Goal: Task Accomplishment & Management: Manage account settings

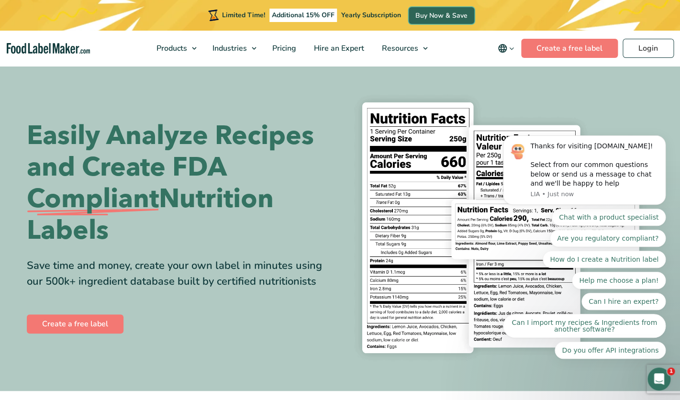
click at [429, 16] on link "Buy Now & Save" at bounding box center [441, 15] width 66 height 17
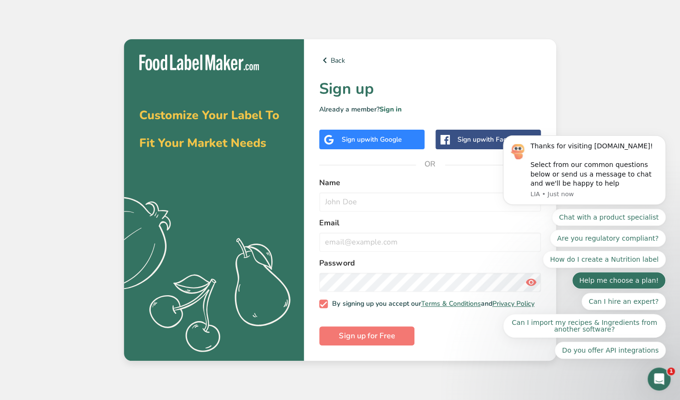
click at [600, 283] on button "Help me choose a plan!" at bounding box center [619, 280] width 94 height 17
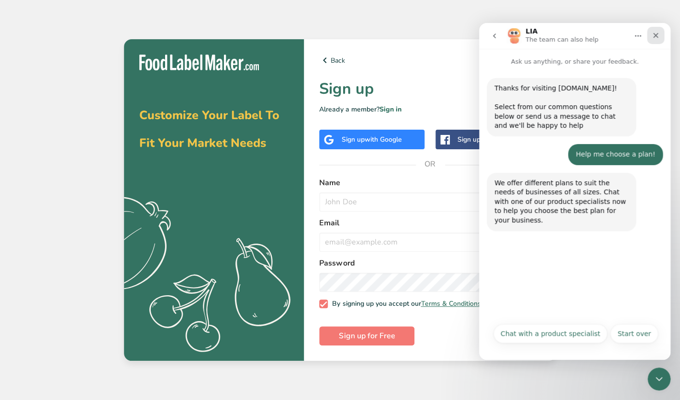
click at [657, 35] on icon "Close" at bounding box center [655, 36] width 8 height 8
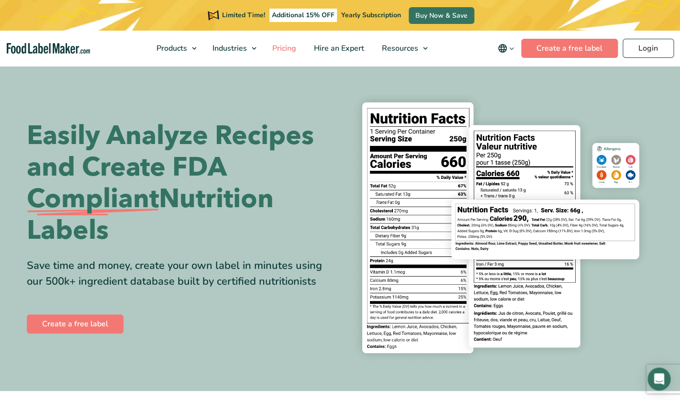
click at [287, 52] on span "Pricing" at bounding box center [283, 48] width 28 height 11
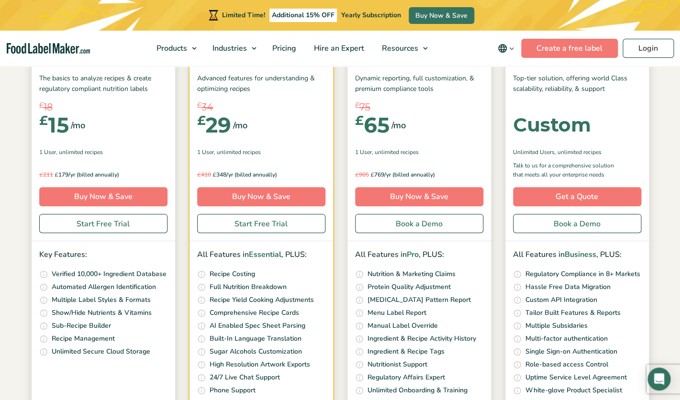
scroll to position [163, 0]
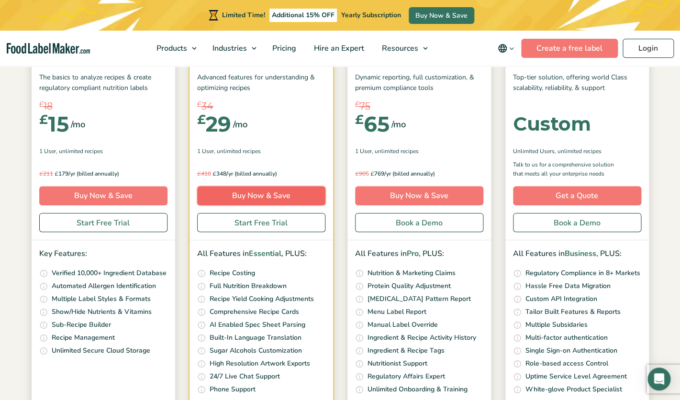
click at [256, 197] on link "Buy Now & Save" at bounding box center [261, 195] width 128 height 19
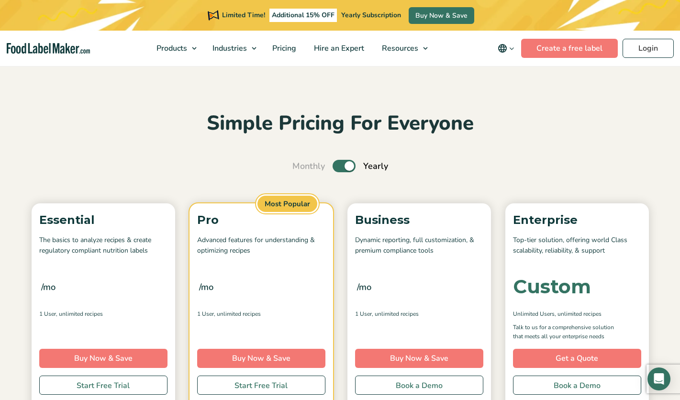
scroll to position [163, 0]
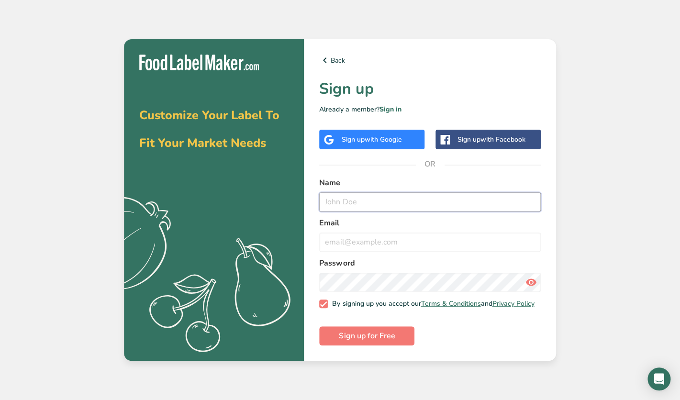
click at [391, 200] on input "text" at bounding box center [429, 201] width 221 height 19
type input "Steven Muggleton"
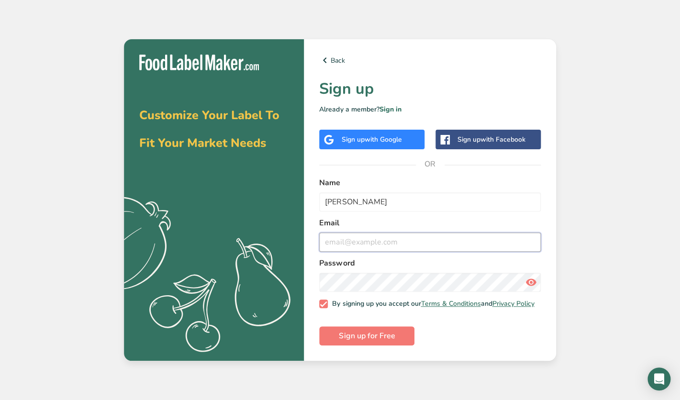
click at [381, 242] on input "email" at bounding box center [429, 241] width 221 height 19
type input "prepflexkitchen@gmail.com"
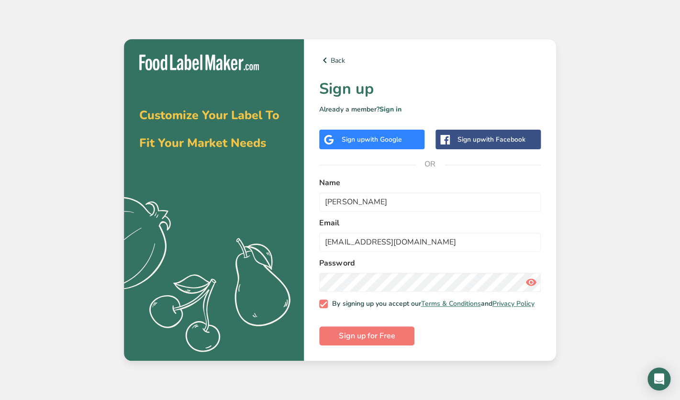
click at [462, 330] on form "Name Steven Muggleton Email prepflexkitchen@gmail.com Password By signing up yo…" at bounding box center [429, 261] width 221 height 168
click at [398, 344] on button "Sign up for Free" at bounding box center [366, 335] width 95 height 19
click at [395, 110] on link "Sign in" at bounding box center [390, 109] width 22 height 9
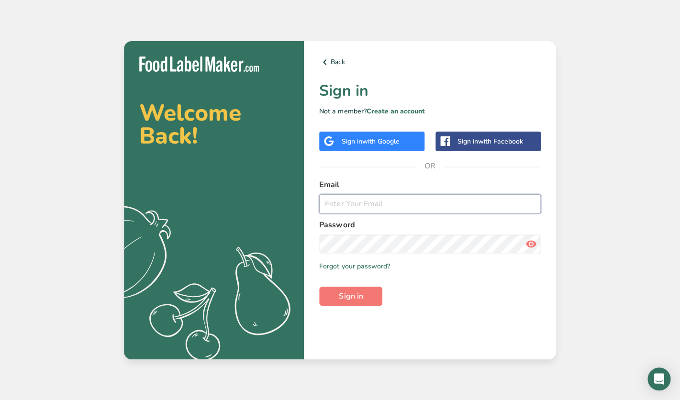
click at [395, 204] on input "email" at bounding box center [429, 203] width 221 height 19
type input "prepflexkitchen@gmail.com"
click at [350, 294] on span "Sign in" at bounding box center [351, 295] width 24 height 11
click at [356, 268] on link "Forgot your password?" at bounding box center [354, 266] width 70 height 10
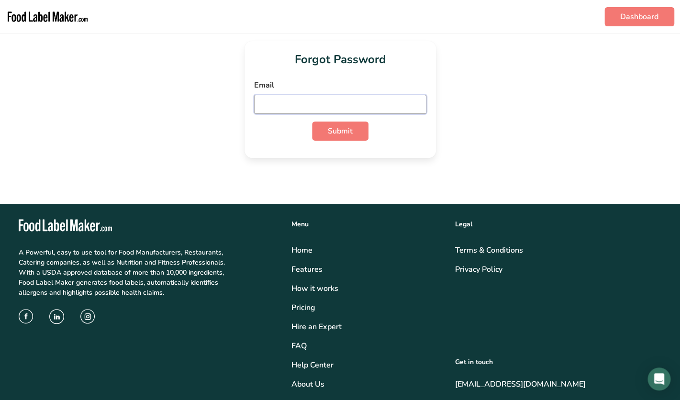
click at [301, 107] on input "email" at bounding box center [340, 104] width 172 height 19
click at [312, 121] on button "Submit" at bounding box center [340, 130] width 56 height 19
click at [301, 105] on input "prepflexkitxhen@gmail.com" at bounding box center [340, 104] width 172 height 19
type input "prepflexkitchen@gmail.com"
click at [342, 137] on button "Submit" at bounding box center [340, 130] width 56 height 19
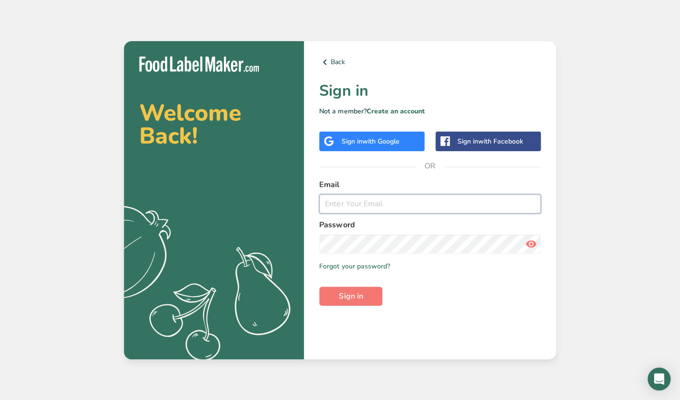
click at [358, 196] on input "email" at bounding box center [429, 203] width 221 height 19
type input "prepflexkitchen@gmail.com"
click at [338, 289] on button "Sign in" at bounding box center [350, 296] width 63 height 19
click at [533, 243] on icon at bounding box center [530, 243] width 11 height 17
click at [361, 296] on span "Sign in" at bounding box center [351, 295] width 24 height 11
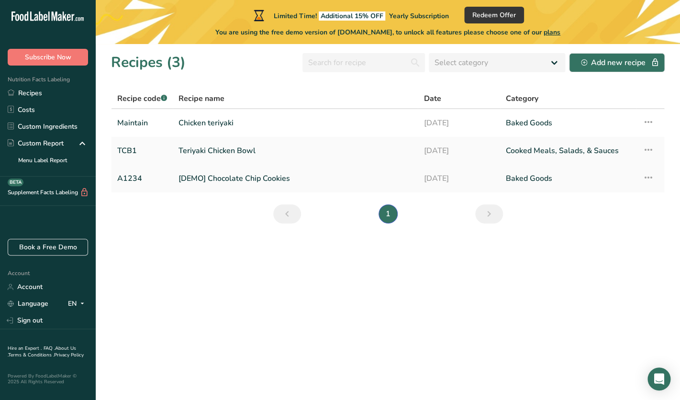
click at [244, 175] on link "[DEMO] Chocolate Chip Cookies" at bounding box center [294, 178] width 233 height 20
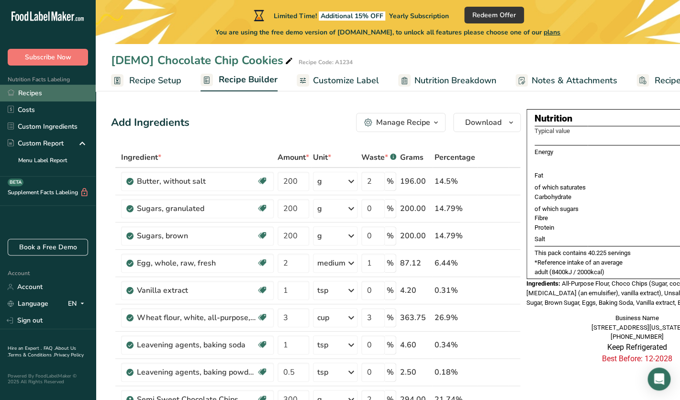
click at [43, 94] on link "Recipes" at bounding box center [48, 93] width 96 height 17
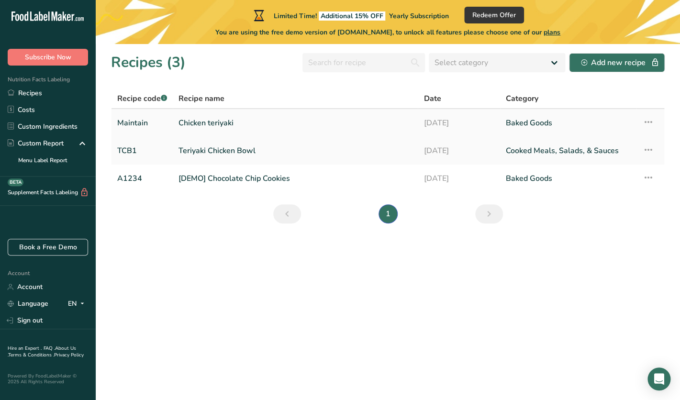
click at [225, 120] on link "Chicken teriyaki" at bounding box center [294, 123] width 233 height 20
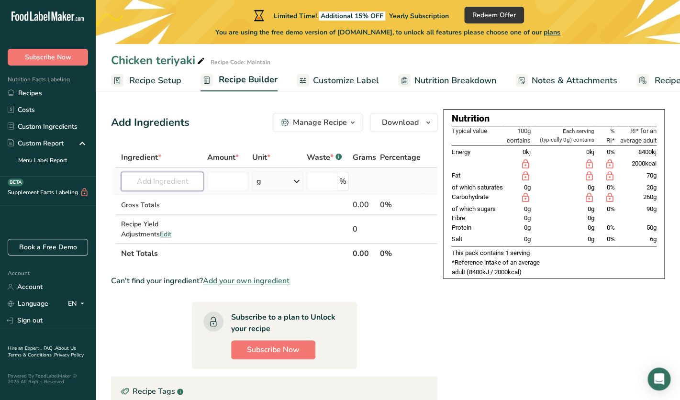
click at [188, 180] on input "text" at bounding box center [162, 181] width 82 height 19
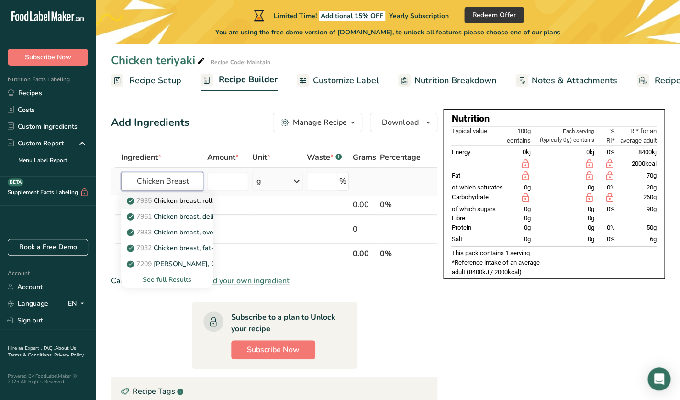
type input "Chicken Breast"
click at [186, 201] on p "7935 Chicken breast, roll, oven-roasted" at bounding box center [193, 201] width 128 height 10
type input "Chicken breast, roll, oven-roasted"
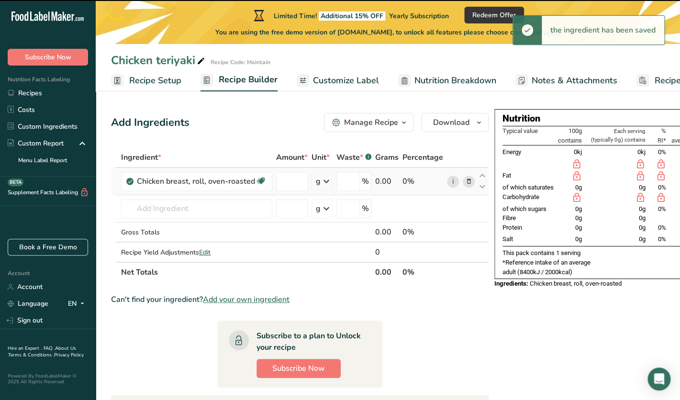
type input "0"
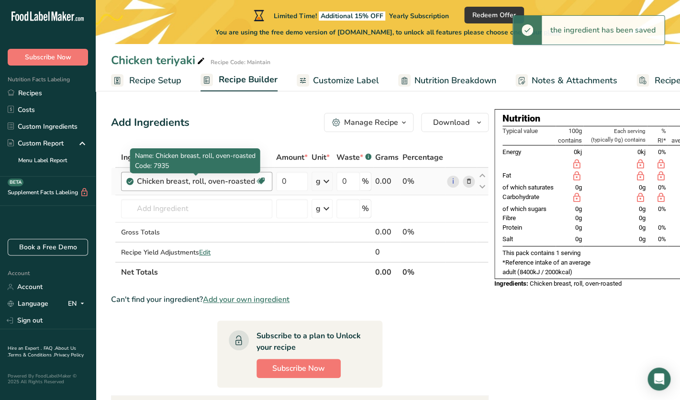
click at [253, 182] on div "Chicken breast, roll, oven-roasted" at bounding box center [196, 181] width 118 height 11
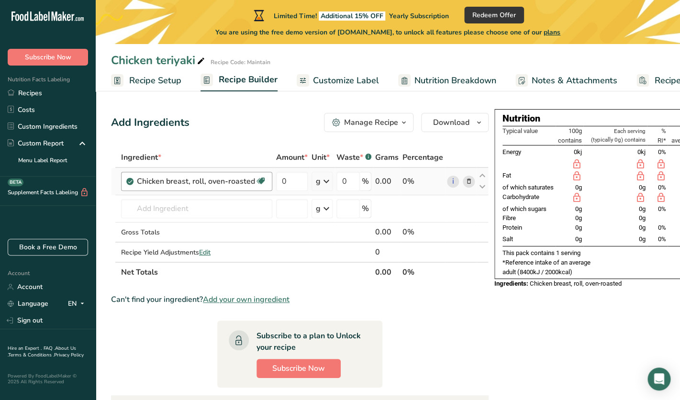
click at [253, 182] on div "Chicken breast, roll, oven-roasted" at bounding box center [196, 181] width 118 height 11
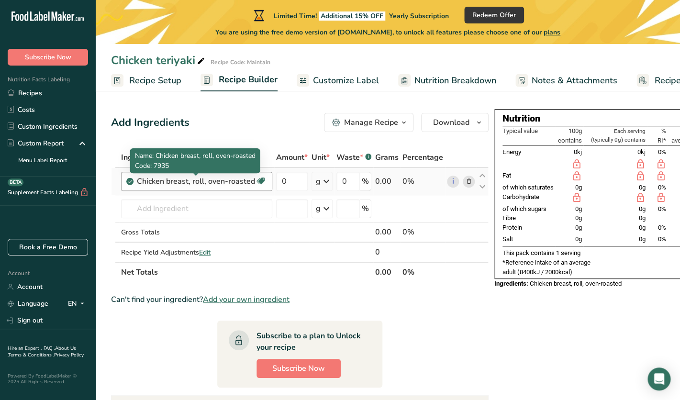
drag, startPoint x: 249, startPoint y: 181, endPoint x: 187, endPoint y: 179, distance: 61.7
click at [187, 179] on div "Chicken breast, roll, oven-roasted" at bounding box center [196, 181] width 118 height 11
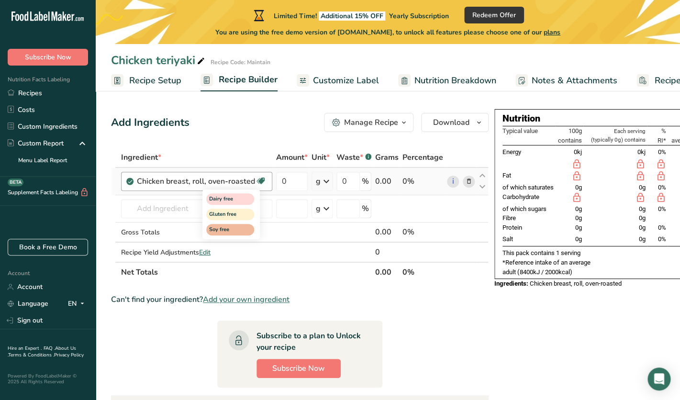
click at [259, 179] on icon at bounding box center [261, 181] width 10 height 15
click at [294, 227] on td at bounding box center [291, 232] width 35 height 20
click at [304, 184] on input "0" at bounding box center [292, 181] width 32 height 19
type input "1"
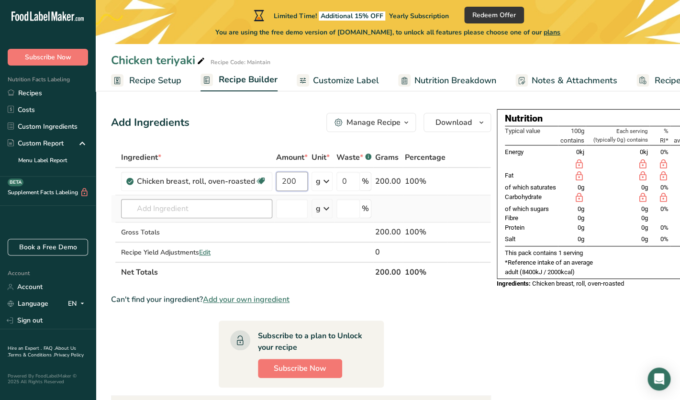
type input "200"
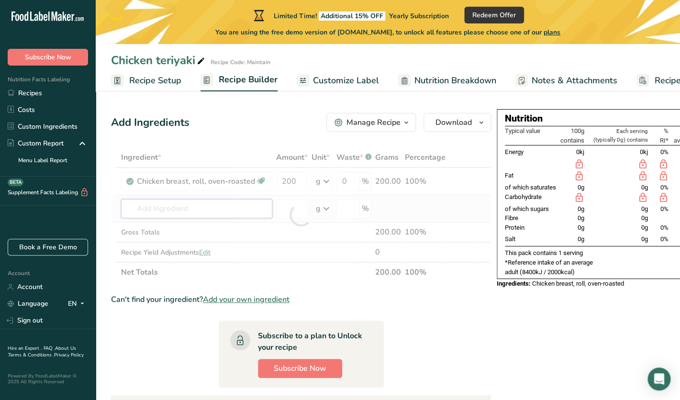
click at [219, 214] on input "text" at bounding box center [196, 208] width 151 height 19
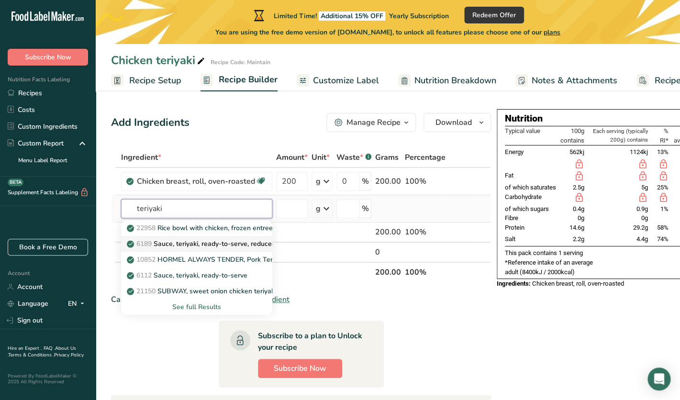
type input "teriyaki"
click at [227, 243] on p "6189 Sauce, teriyaki, ready-to-serve, reduced sodium" at bounding box center [214, 244] width 171 height 10
type input "Sauce, teriyaki, ready-to-serve, reduced sodium"
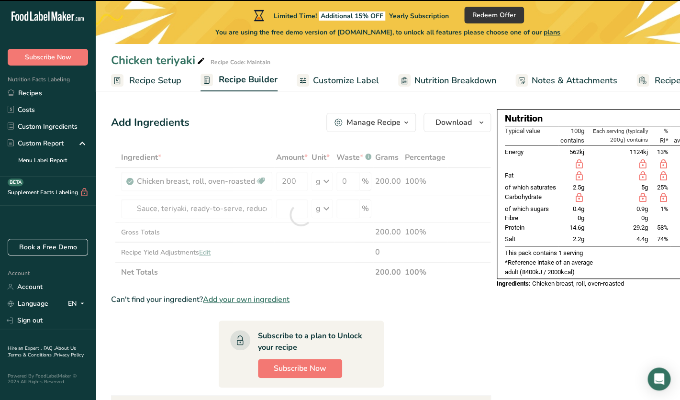
type input "0"
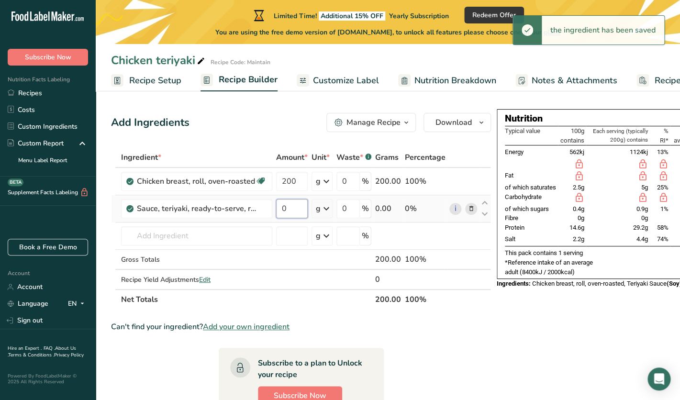
click at [297, 208] on input "0" at bounding box center [292, 208] width 32 height 19
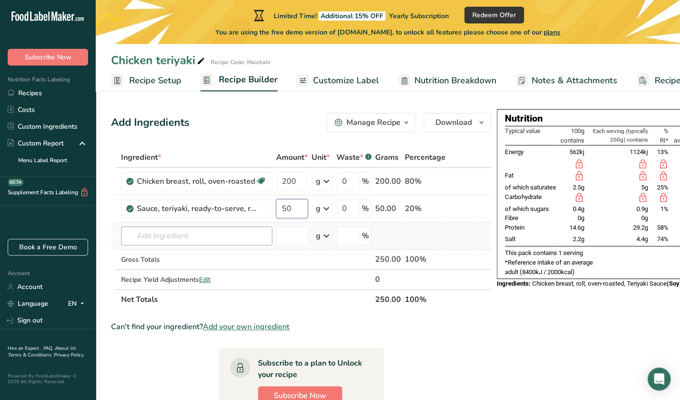
type input "50"
click at [201, 240] on input "text" at bounding box center [196, 235] width 151 height 19
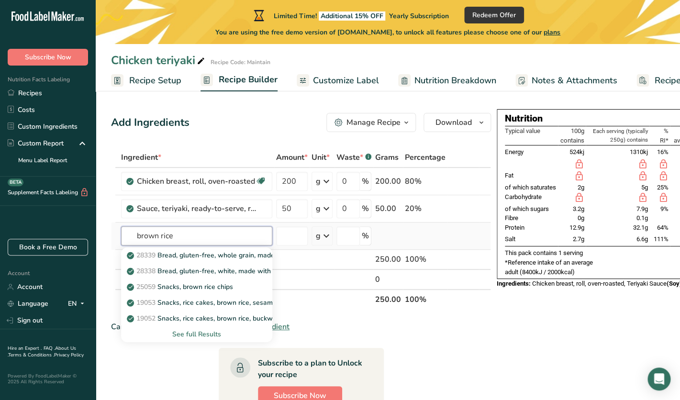
type input "brown rice"
click at [195, 338] on div "See full Results" at bounding box center [197, 334] width 136 height 10
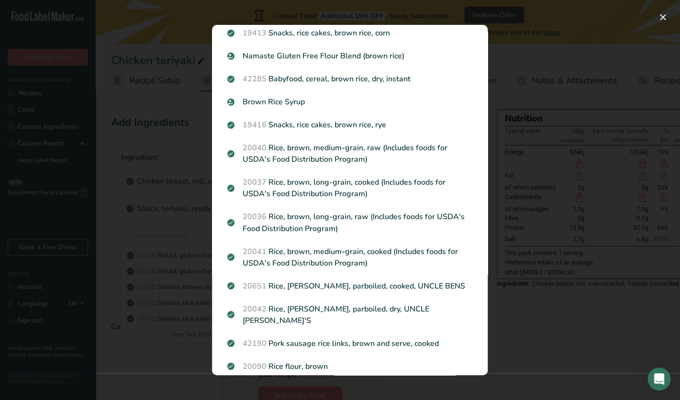
scroll to position [480, 0]
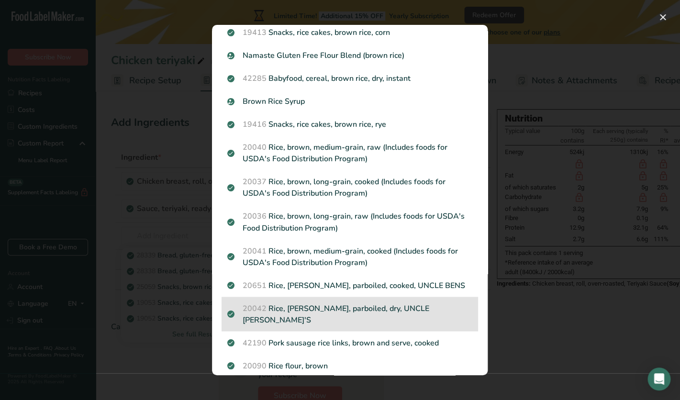
click at [328, 305] on p "20042 Rice, brown, parboiled, dry, UNCLE BEN'S" at bounding box center [349, 313] width 245 height 23
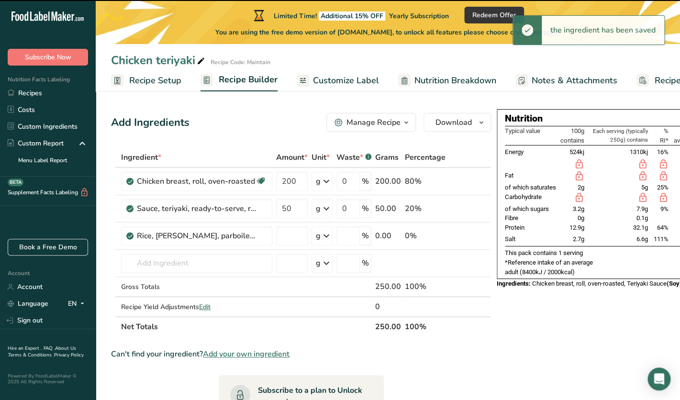
type input "0"
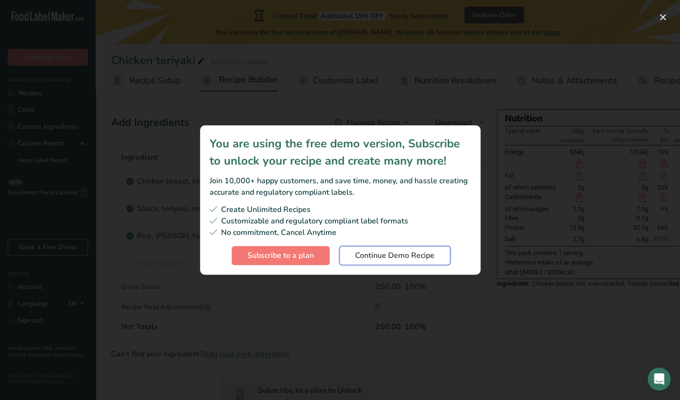
click at [402, 258] on span "Continue Demo Recipe" at bounding box center [394, 255] width 79 height 11
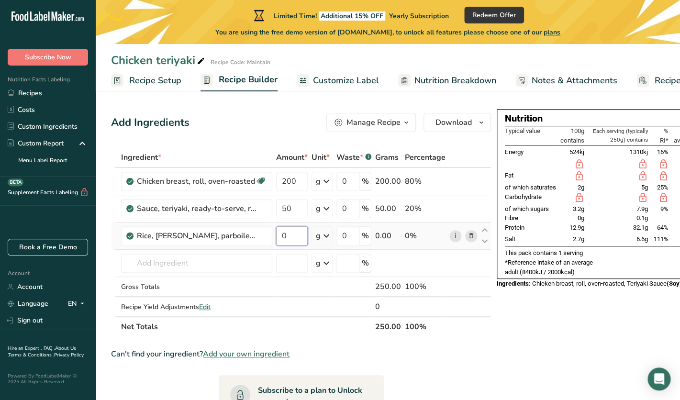
click at [292, 237] on input "0" at bounding box center [292, 235] width 32 height 19
type input "75"
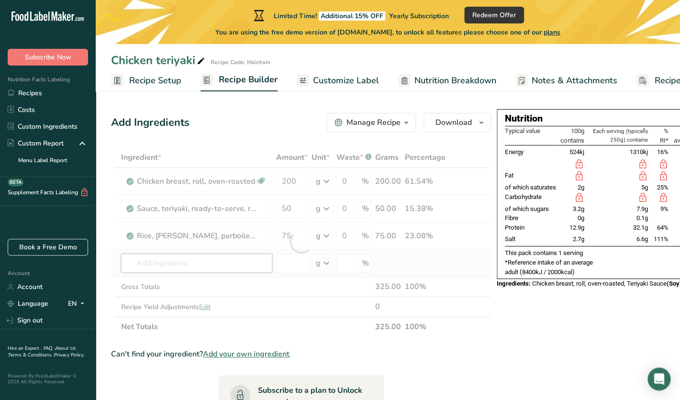
click at [209, 267] on input "text" at bounding box center [196, 262] width 151 height 19
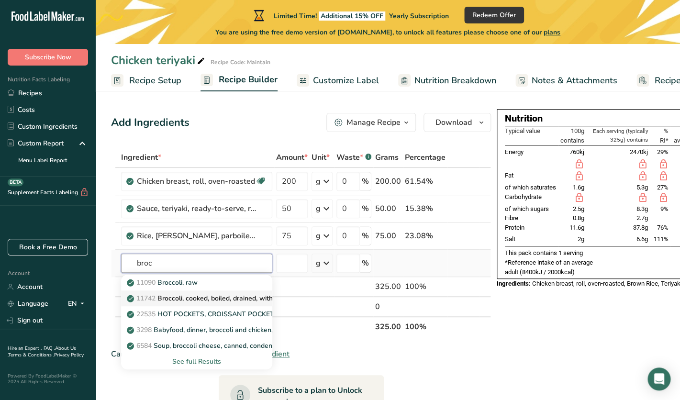
type input "broc"
click at [198, 298] on p "11742 Broccoli, cooked, boiled, drained, with salt" at bounding box center [207, 298] width 157 height 10
type input "Broccoli, cooked, boiled, drained, with salt"
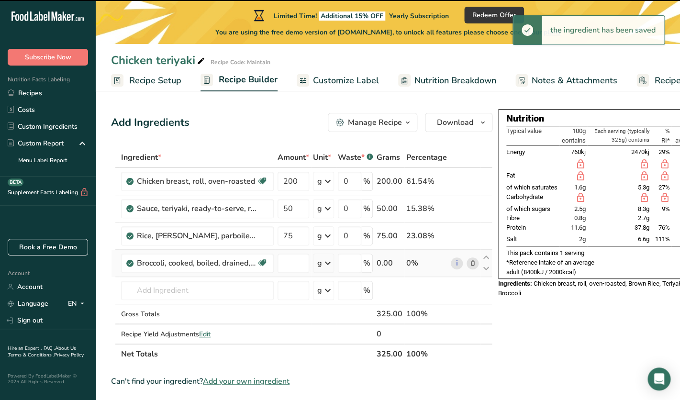
type input "0"
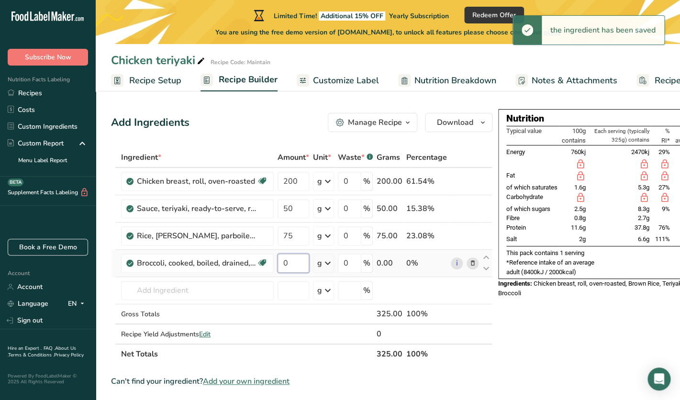
click at [299, 264] on input "0" at bounding box center [293, 262] width 32 height 19
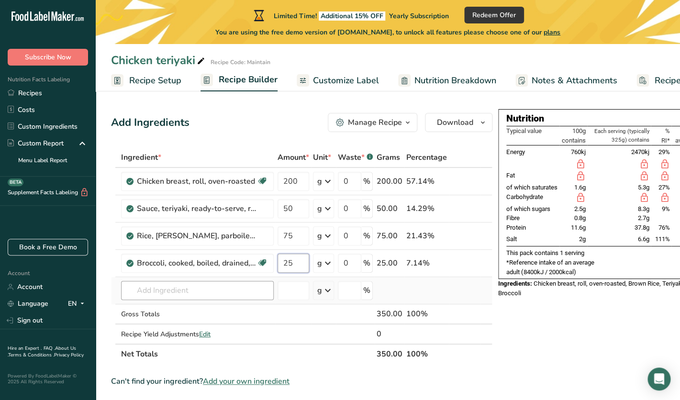
type input "25"
click at [256, 291] on input "text" at bounding box center [197, 290] width 153 height 19
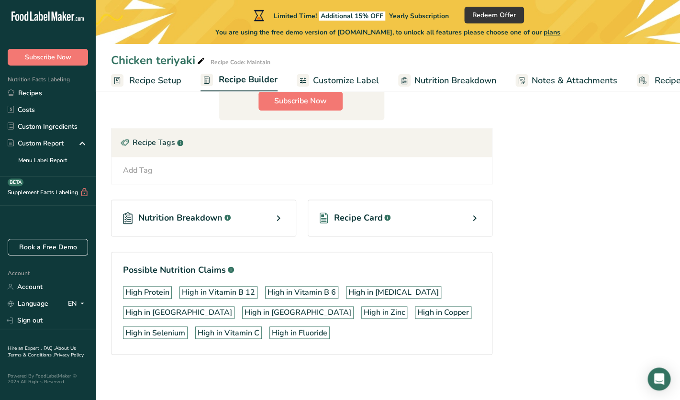
scroll to position [350, 0]
click at [465, 220] on div "Recipe Card .a-a{fill:#347362;}.b-a{fill:#fff;}" at bounding box center [400, 217] width 185 height 37
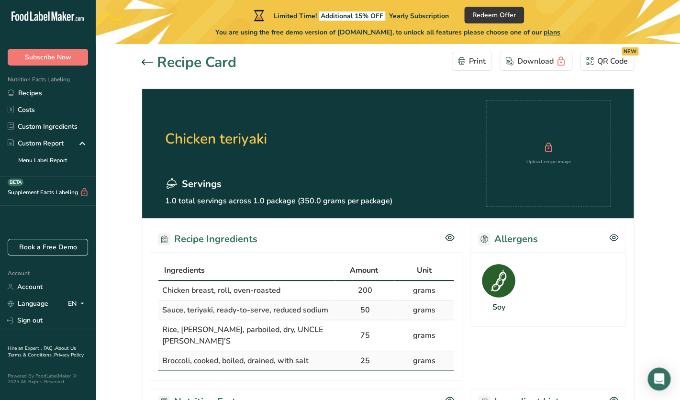
click at [145, 62] on icon at bounding box center [147, 62] width 11 height 6
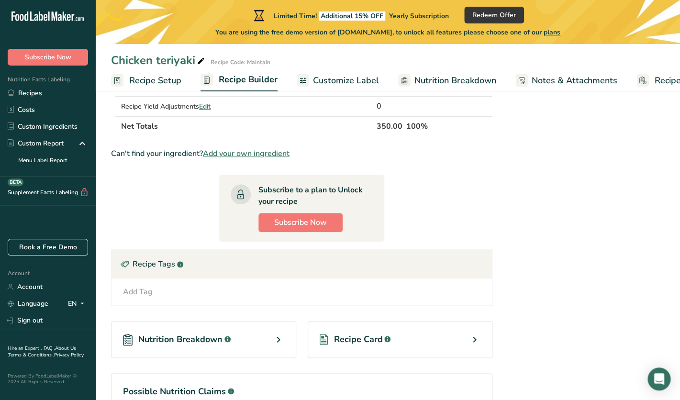
scroll to position [255, 0]
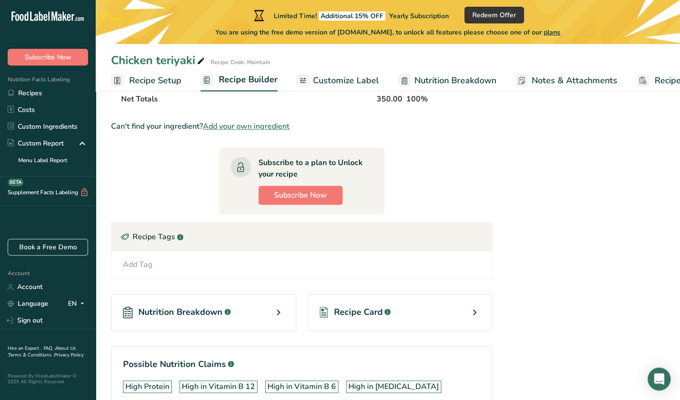
click at [285, 316] on div "Nutrition Breakdown .a-a{fill:#347362;}.b-a{fill:#fff;}" at bounding box center [203, 312] width 185 height 37
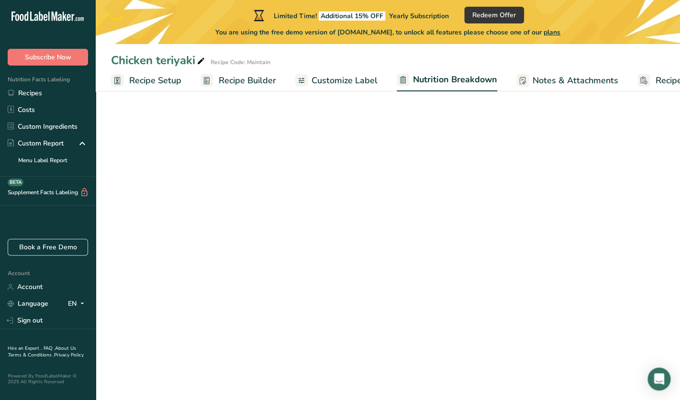
scroll to position [36, 0]
select select "Calories"
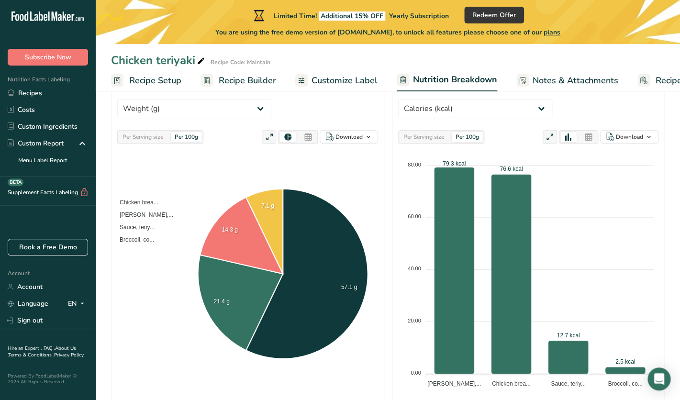
scroll to position [137, 0]
click at [167, 84] on span "Recipe Setup" at bounding box center [155, 80] width 52 height 13
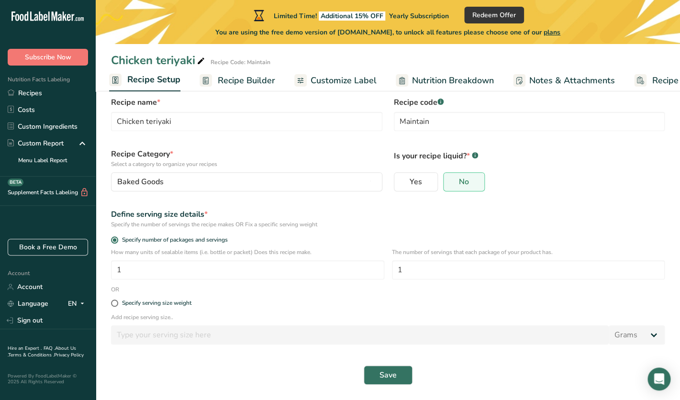
scroll to position [22, 0]
click at [246, 79] on span "Recipe Builder" at bounding box center [244, 80] width 57 height 13
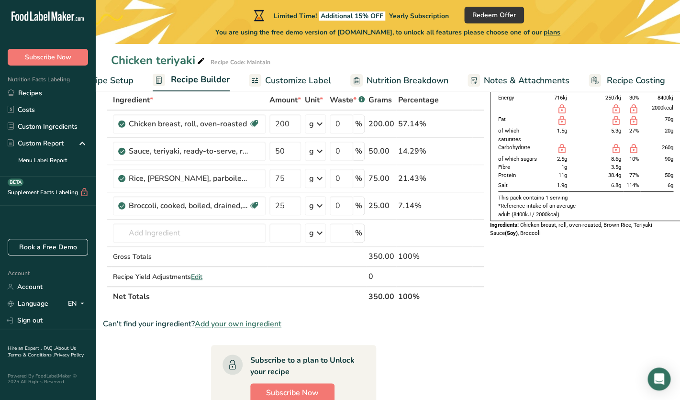
scroll to position [57, 0]
click at [239, 324] on span "Add your own ingredient" at bounding box center [238, 324] width 87 height 11
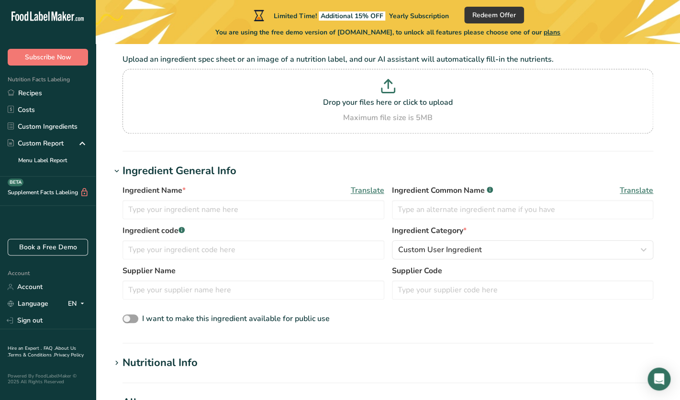
scroll to position [70, 0]
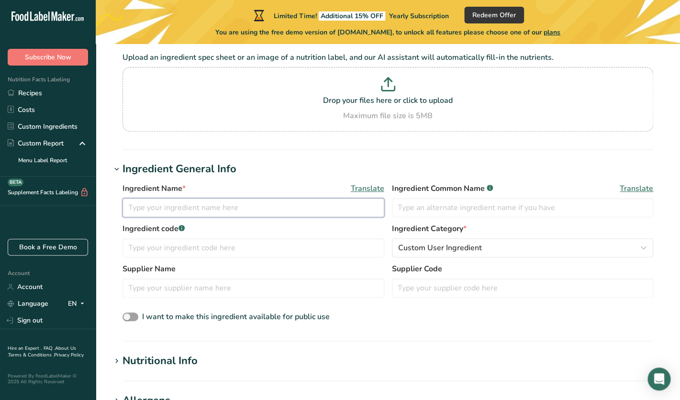
click at [315, 208] on input "text" at bounding box center [253, 207] width 262 height 19
type input "Brown Rice"
click at [493, 211] on input "text" at bounding box center [523, 207] width 262 height 19
click at [256, 249] on input "text" at bounding box center [253, 247] width 262 height 19
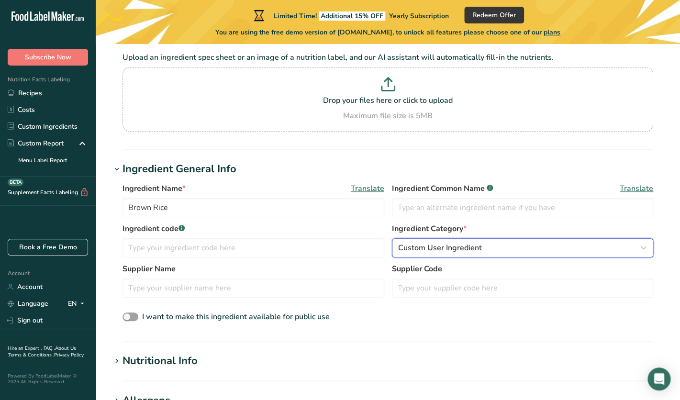
click at [500, 251] on div "Custom User Ingredient" at bounding box center [519, 247] width 243 height 11
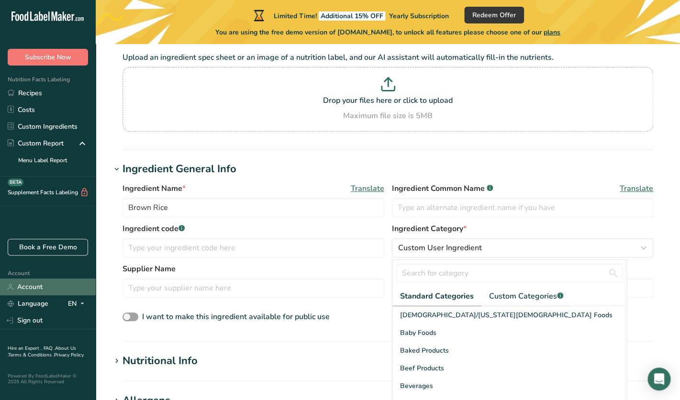
click at [44, 287] on link "Account" at bounding box center [48, 286] width 96 height 17
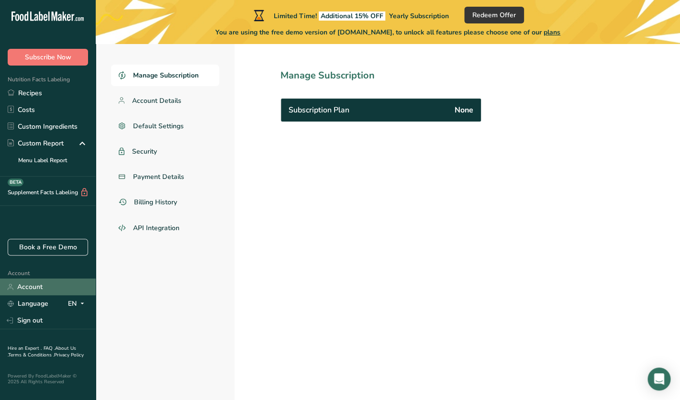
scroll to position [44, 0]
click at [165, 99] on span "Account Details" at bounding box center [157, 101] width 50 height 10
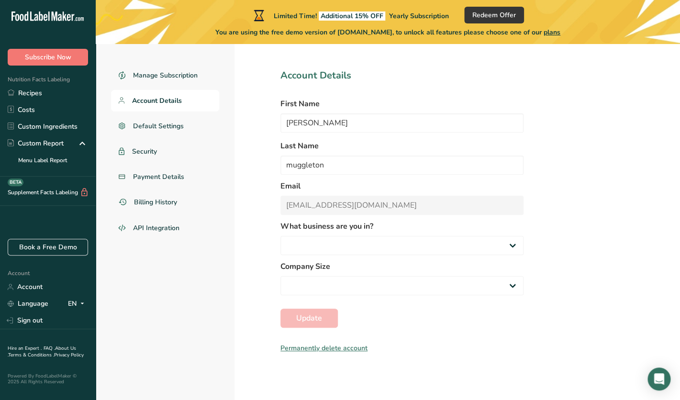
select select "4"
click at [315, 348] on div "Permanently delete account" at bounding box center [401, 348] width 243 height 10
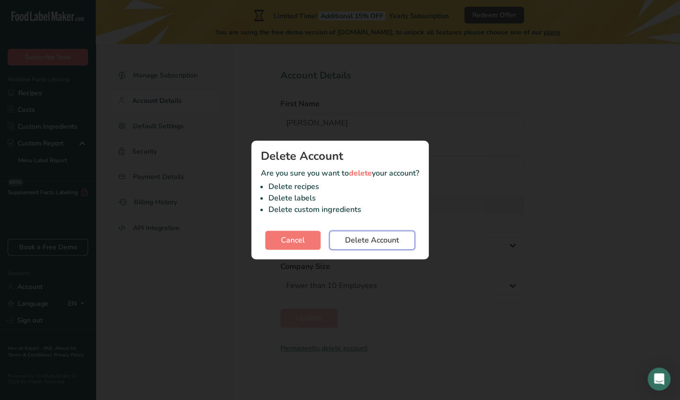
click at [367, 243] on span "Delete Account" at bounding box center [372, 239] width 54 height 11
